Goal: Information Seeking & Learning: Find specific fact

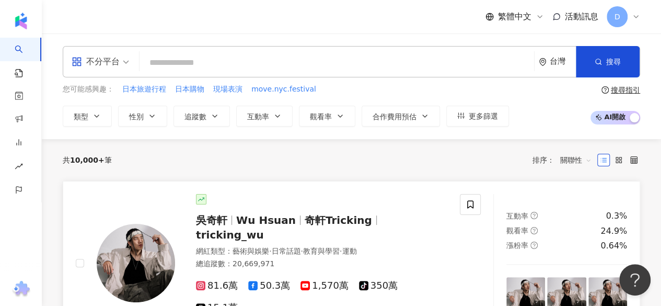
type input "******"
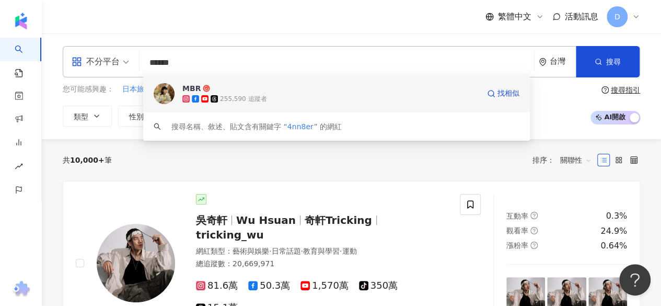
click at [276, 98] on div "255,590 追蹤者" at bounding box center [330, 99] width 297 height 10
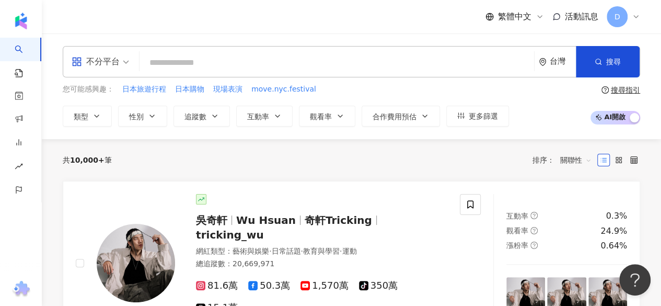
click at [283, 59] on input "search" at bounding box center [337, 63] width 386 height 20
paste input "**********"
type input "**********"
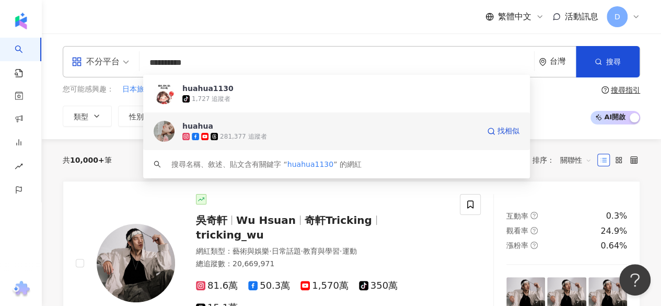
click at [304, 140] on div "281,377 追蹤者" at bounding box center [330, 136] width 297 height 10
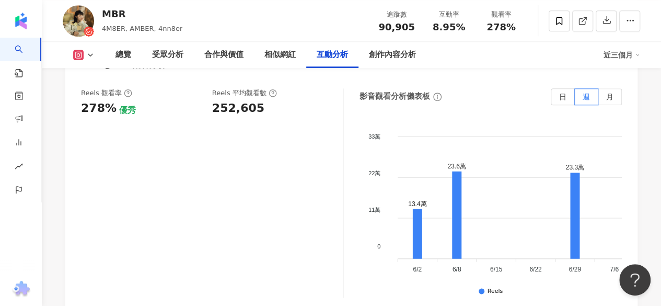
scroll to position [2455, 0]
drag, startPoint x: 212, startPoint y: 98, endPoint x: 273, endPoint y: 99, distance: 60.6
click at [273, 100] on div "252,605" at bounding box center [272, 108] width 121 height 16
copy div "252,605"
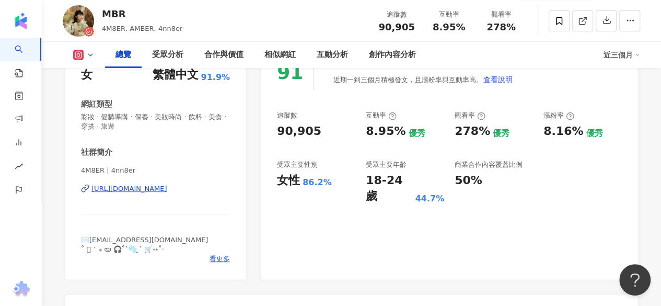
scroll to position [104, 0]
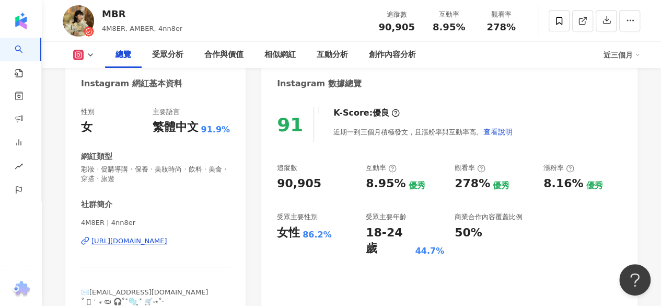
click at [512, 172] on div "觀看率" at bounding box center [493, 167] width 78 height 9
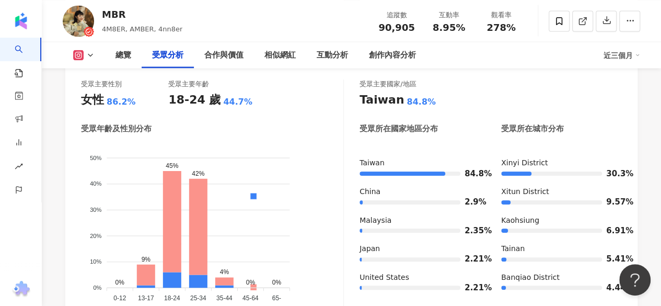
scroll to position [993, 0]
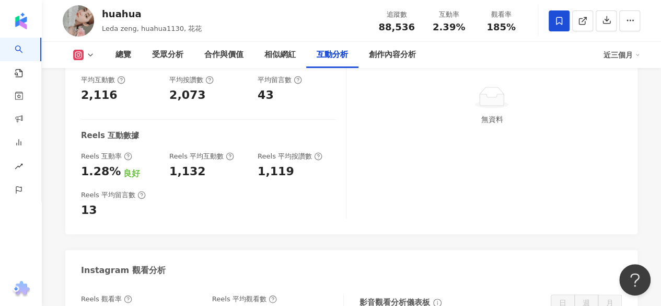
scroll to position [2299, 0]
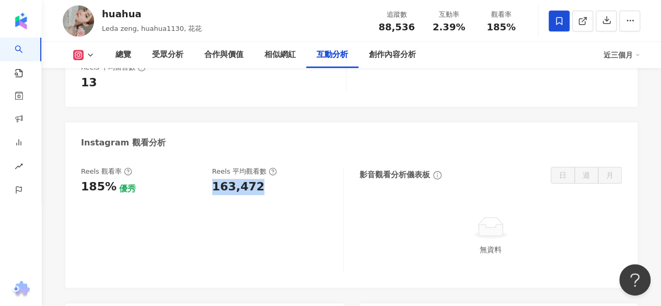
click at [257, 167] on div "Reels 觀看率 185% 優秀 Reels 平均觀看數 163,472" at bounding box center [207, 181] width 252 height 28
copy div "163,472"
